Goal: Task Accomplishment & Management: Complete application form

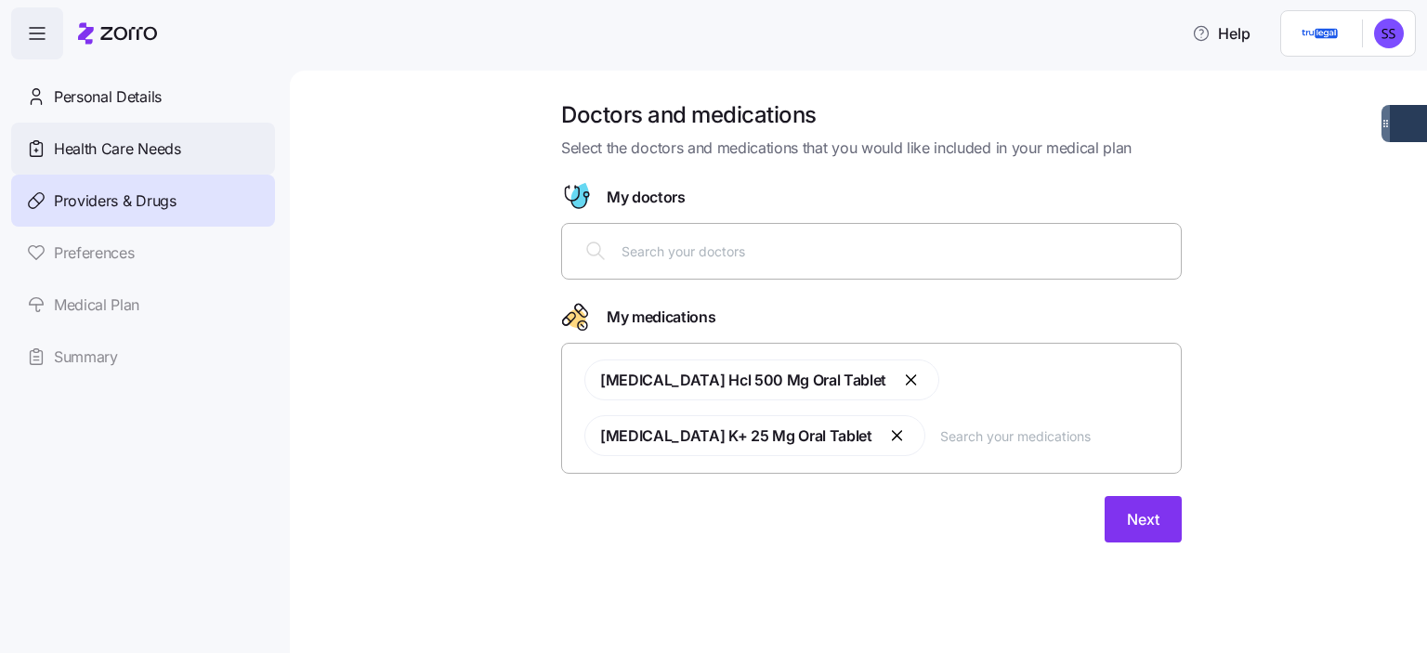
click at [141, 146] on span "Health Care Needs" at bounding box center [117, 148] width 127 height 23
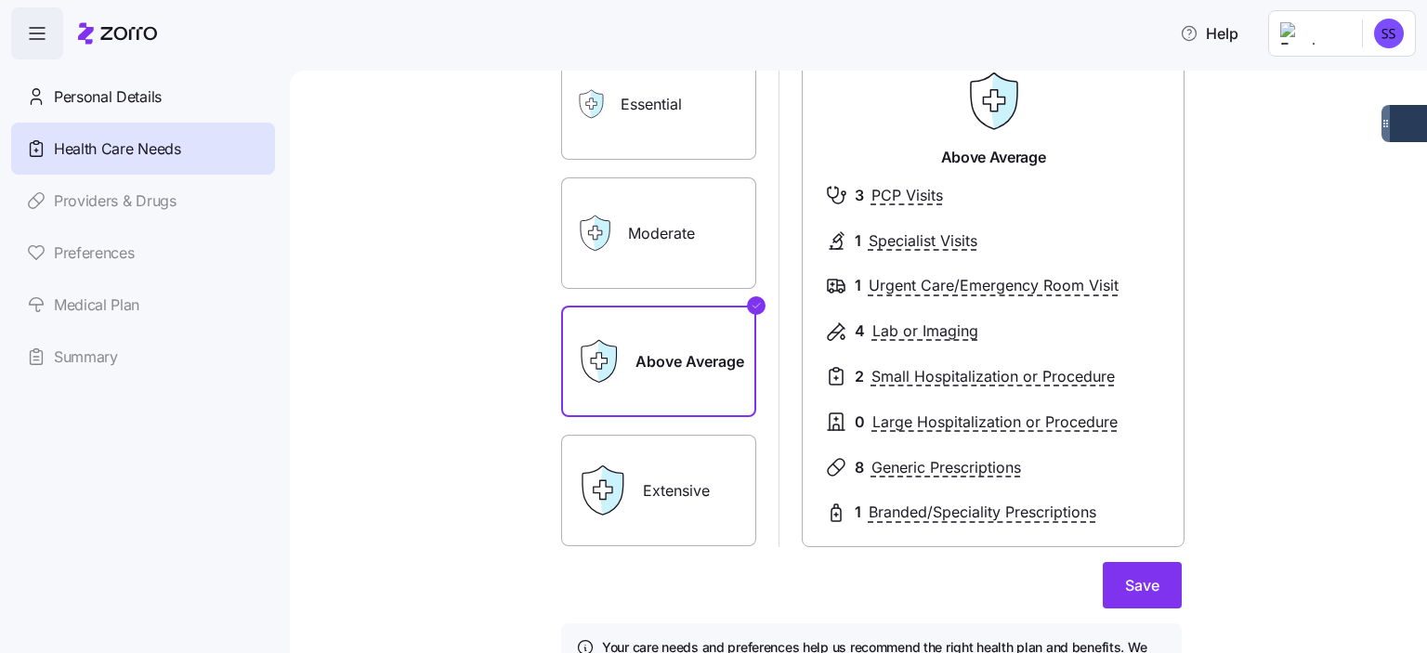
scroll to position [186, 0]
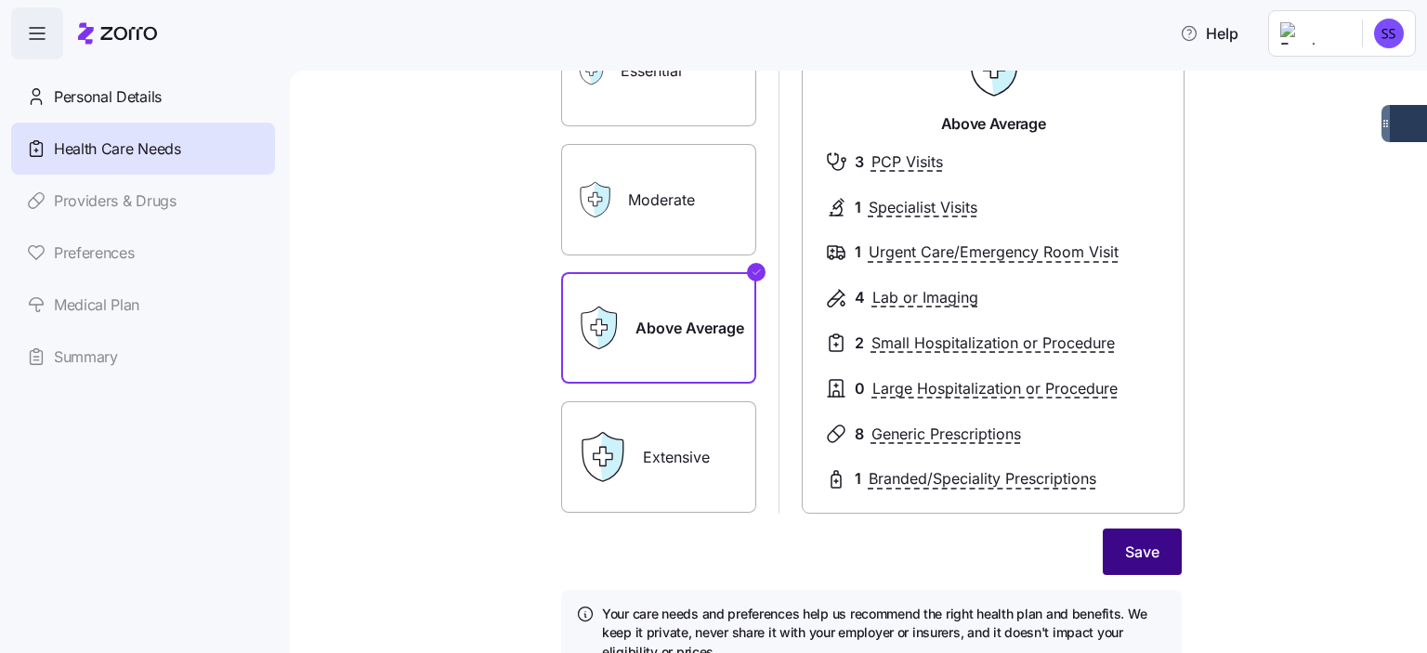
click at [1157, 537] on button "Save" at bounding box center [1141, 551] width 79 height 46
